Goal: Browse casually: Explore the website without a specific task or goal

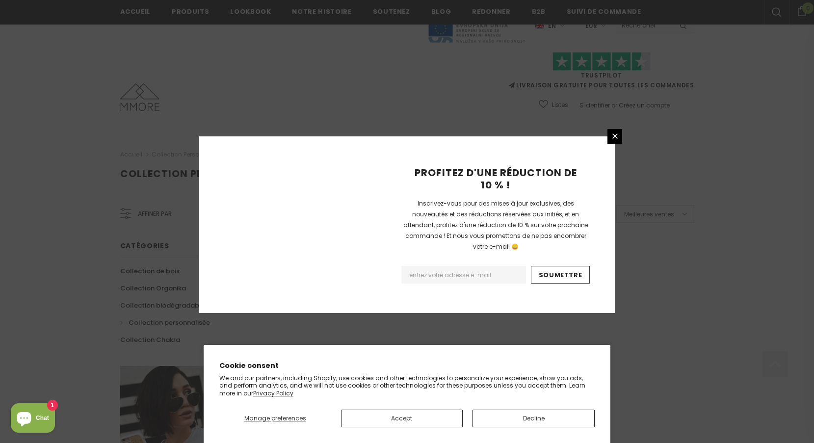
scroll to position [586, 0]
